Goal: Task Accomplishment & Management: Use online tool/utility

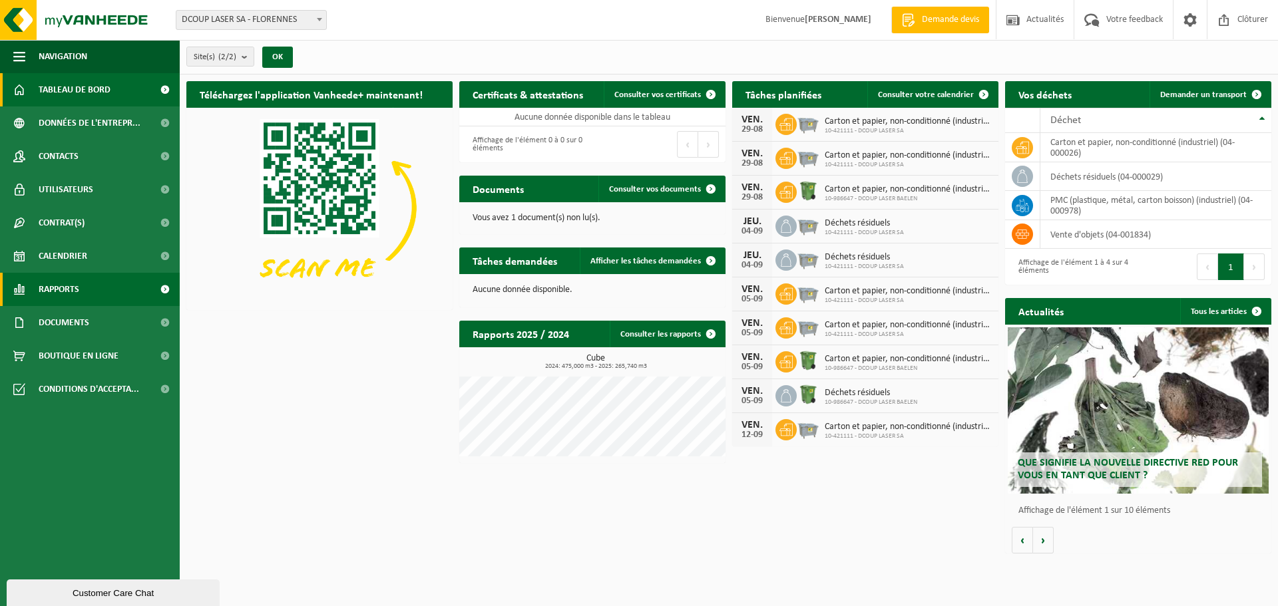
click at [90, 297] on link "Rapports" at bounding box center [90, 289] width 180 height 33
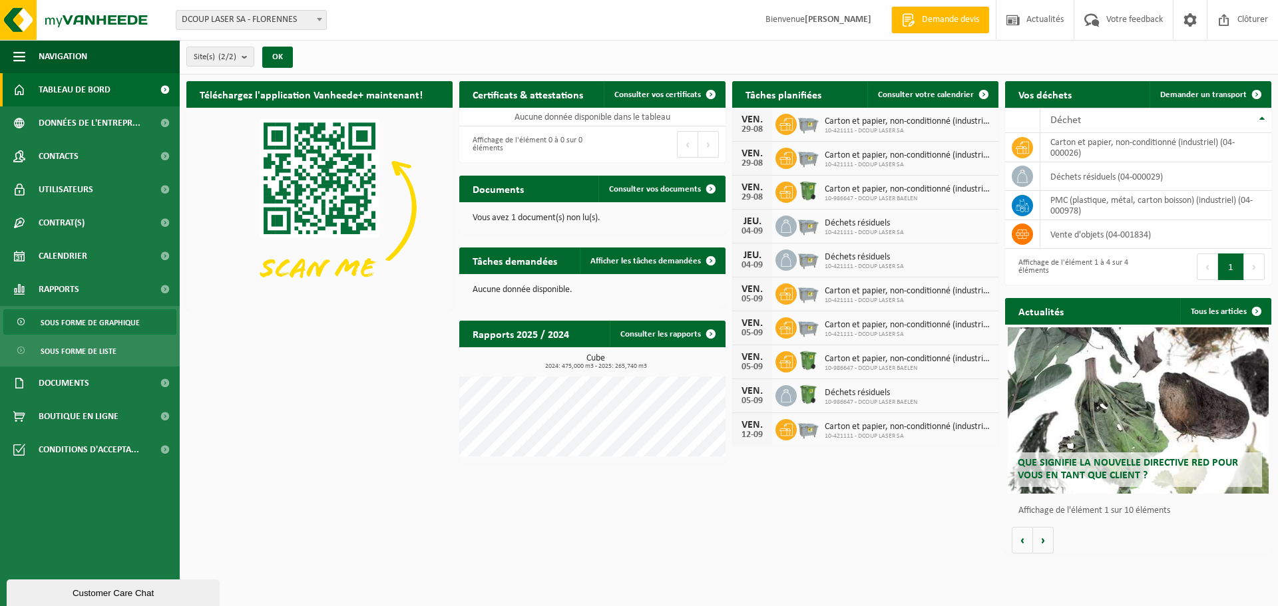
click at [102, 324] on span "Sous forme de graphique" at bounding box center [90, 322] width 99 height 25
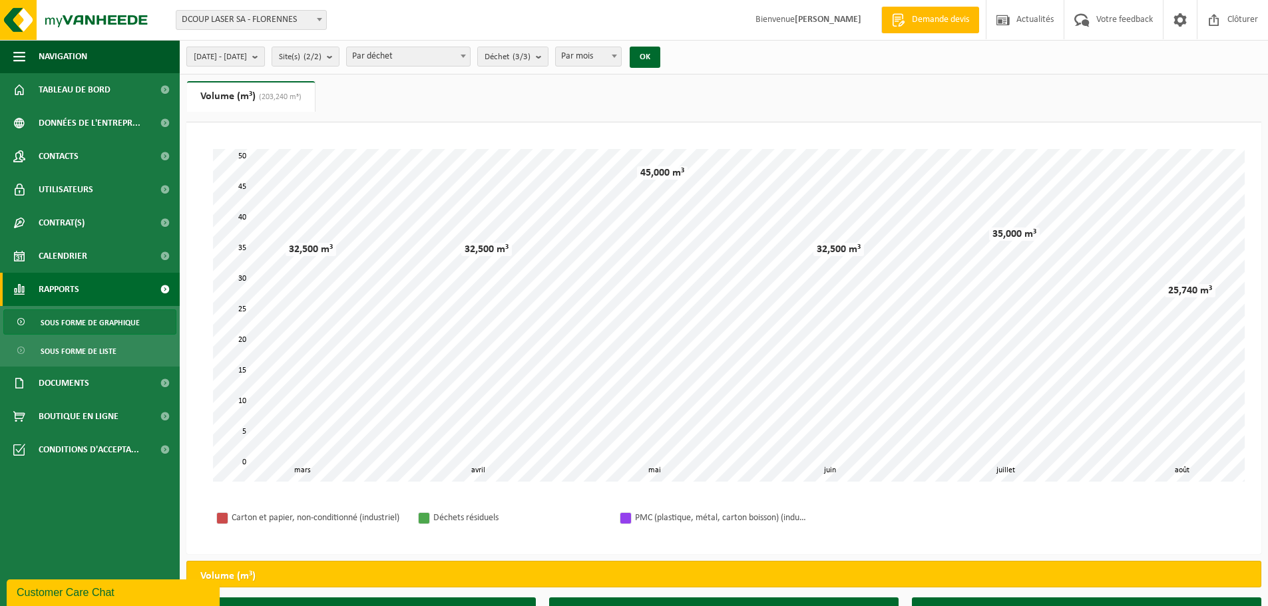
click at [264, 55] on b "submit" at bounding box center [258, 56] width 12 height 19
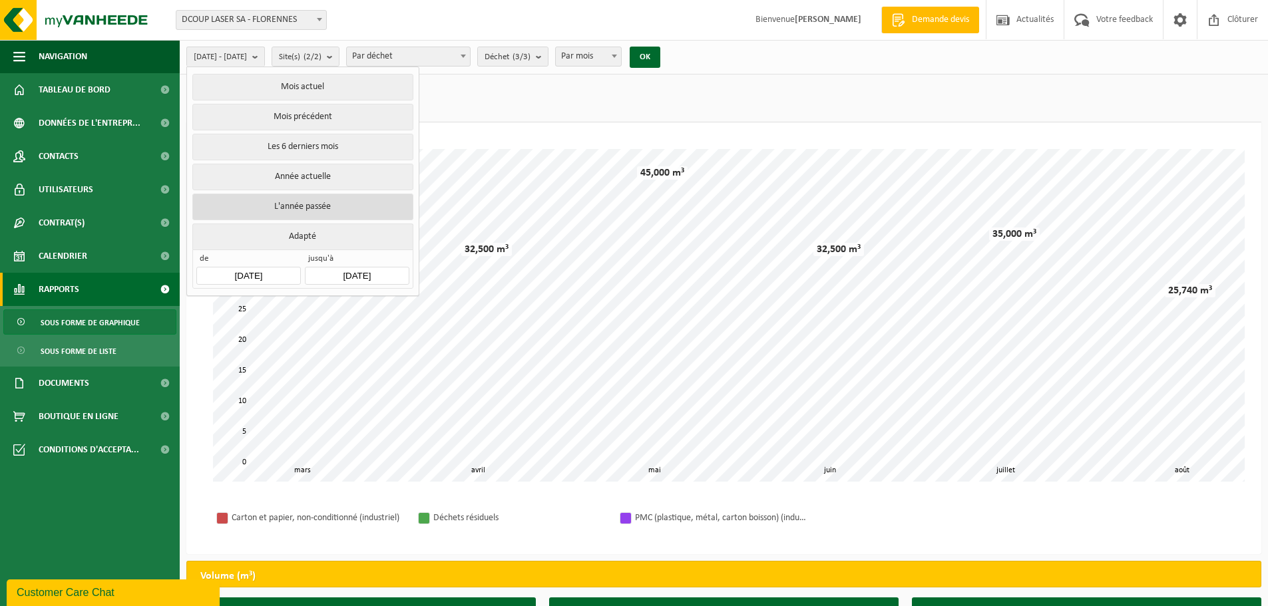
click at [318, 201] on button "L'année passée" at bounding box center [302, 207] width 220 height 27
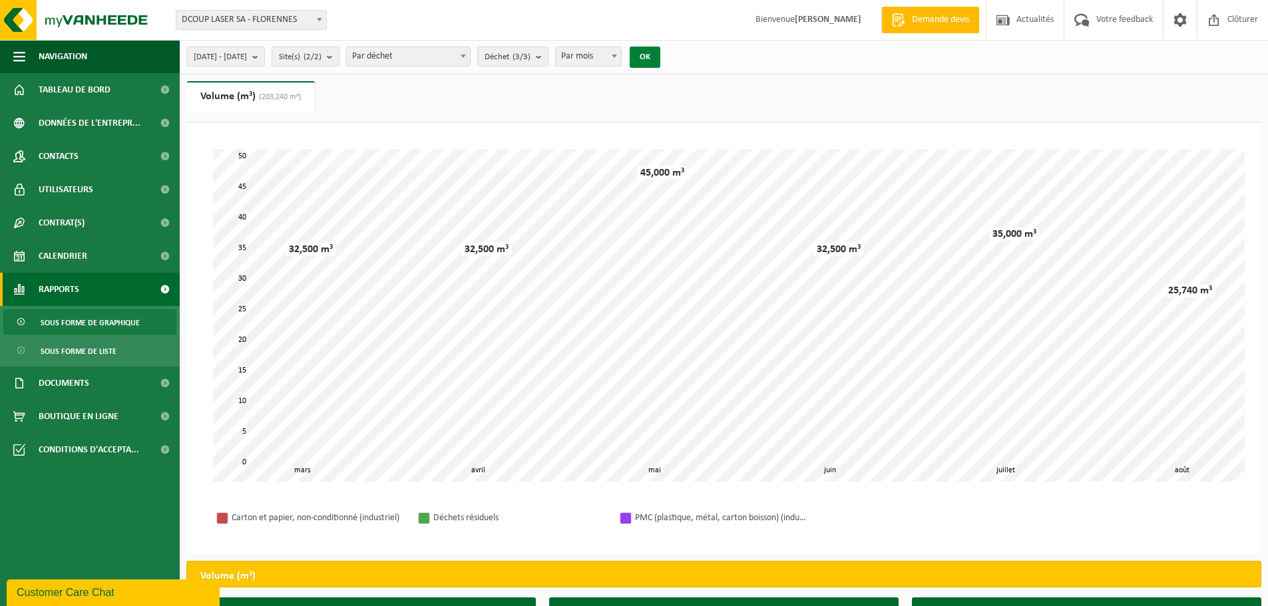
click at [660, 49] on button "OK" at bounding box center [645, 57] width 31 height 21
